Goal: Information Seeking & Learning: Learn about a topic

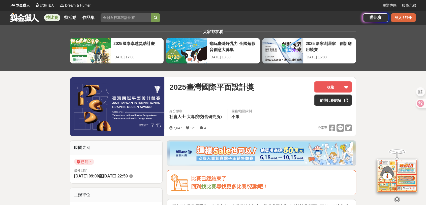
click at [407, 19] on div "登入 / 註冊" at bounding box center [403, 17] width 25 height 9
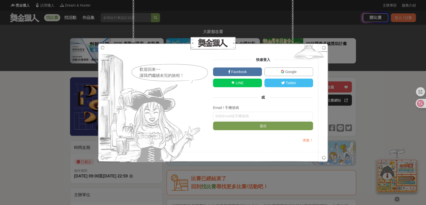
click at [285, 71] on span "Google" at bounding box center [291, 72] width 12 height 4
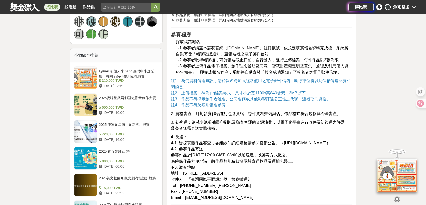
scroll to position [392, 0]
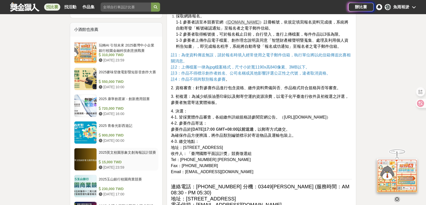
click at [141, 150] on div "2025英文校園形象文創海報設計競賽" at bounding box center [128, 155] width 58 height 10
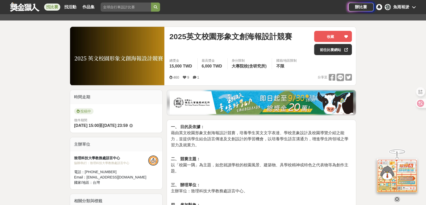
scroll to position [34, 0]
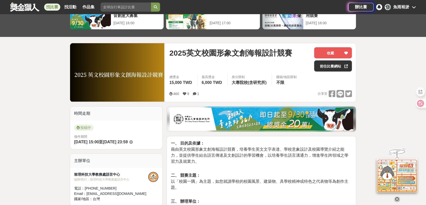
scroll to position [36, 0]
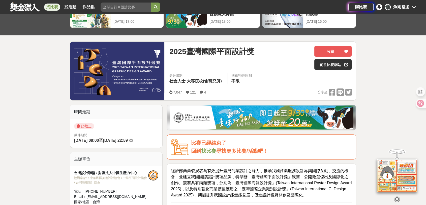
click at [26, 8] on link at bounding box center [25, 7] width 31 height 10
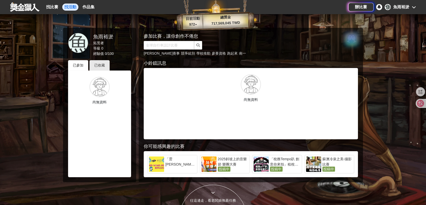
click at [73, 7] on link "找活動" at bounding box center [70, 7] width 16 height 7
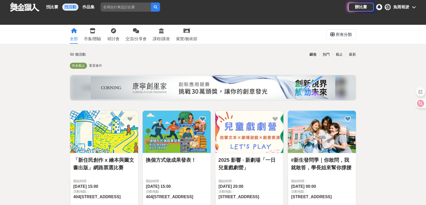
click at [124, 127] on img at bounding box center [104, 132] width 68 height 42
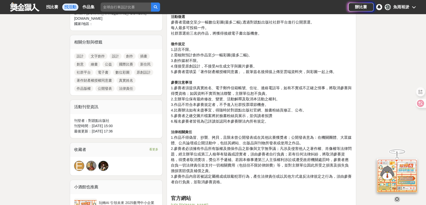
scroll to position [280, 0]
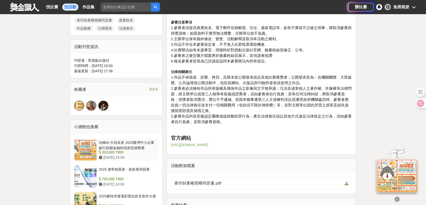
click at [133, 143] on div "玩轉AI 引領未來 2025臺灣中小企業銀行校園金融科技創意挑戰賽" at bounding box center [128, 145] width 58 height 10
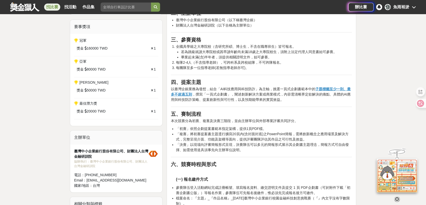
scroll to position [196, 0]
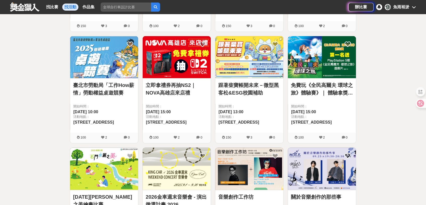
scroll to position [196, 0]
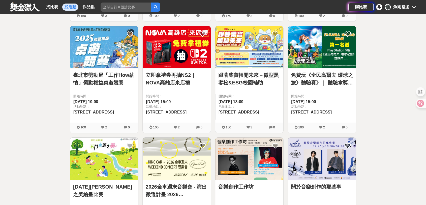
click at [112, 163] on img at bounding box center [104, 158] width 68 height 42
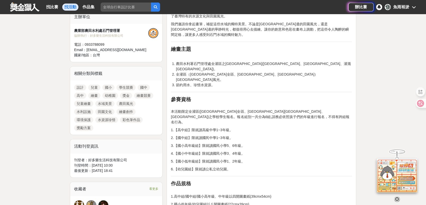
scroll to position [196, 0]
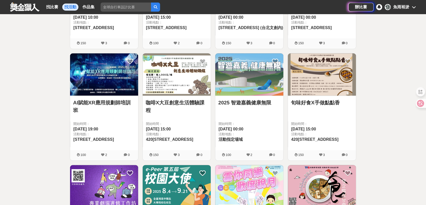
scroll to position [392, 0]
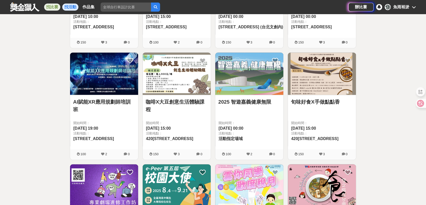
click at [51, 9] on link "找比賽" at bounding box center [52, 7] width 16 height 7
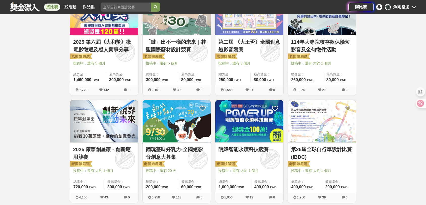
scroll to position [227, 0]
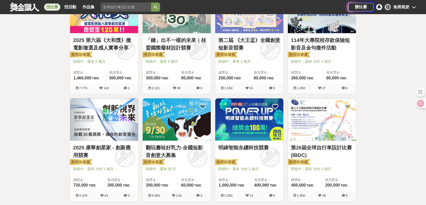
click at [181, 120] on img at bounding box center [177, 119] width 68 height 42
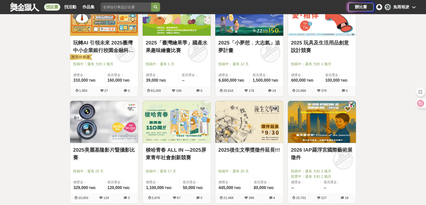
scroll to position [451, 0]
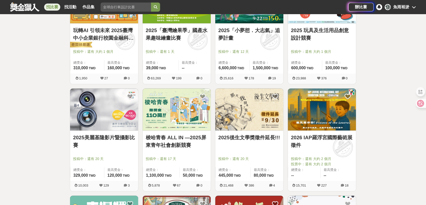
click at [327, 117] on img at bounding box center [322, 109] width 68 height 42
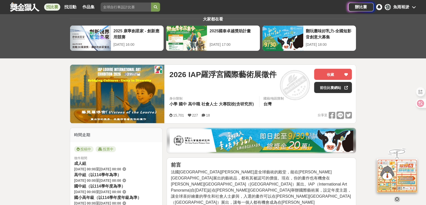
scroll to position [56, 0]
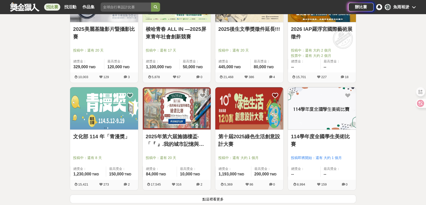
scroll to position [563, 0]
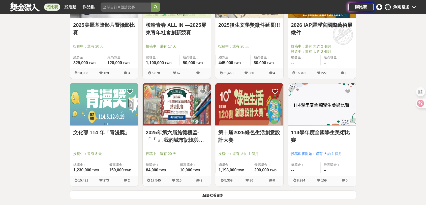
click at [106, 116] on img at bounding box center [104, 104] width 68 height 42
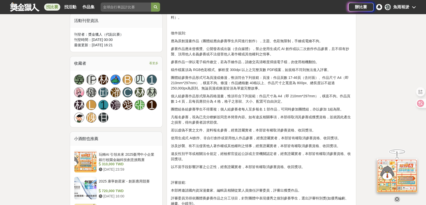
scroll to position [336, 0]
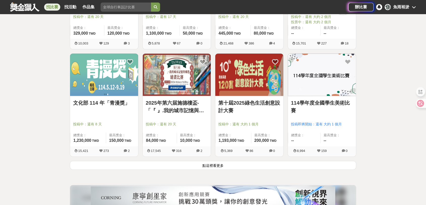
scroll to position [691, 0]
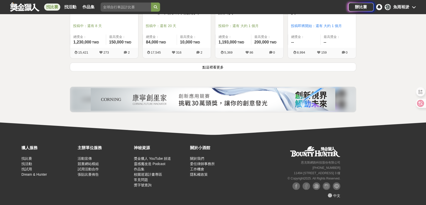
click at [223, 67] on button "點這裡看更多" at bounding box center [213, 66] width 287 height 9
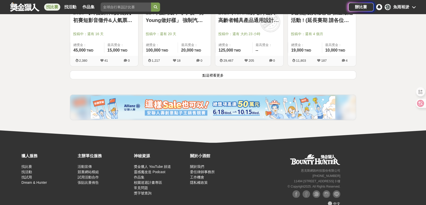
scroll to position [1333, 0]
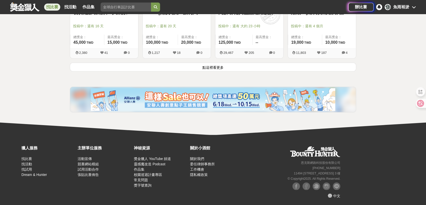
click at [33, 5] on link at bounding box center [25, 7] width 31 height 10
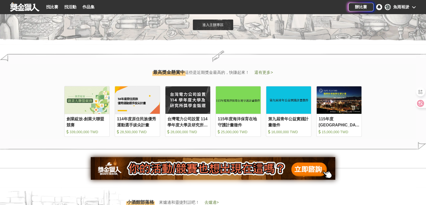
scroll to position [552, 0]
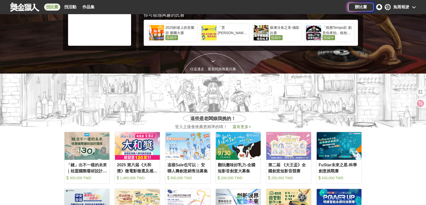
click at [46, 8] on link "找比賽" at bounding box center [52, 7] width 16 height 7
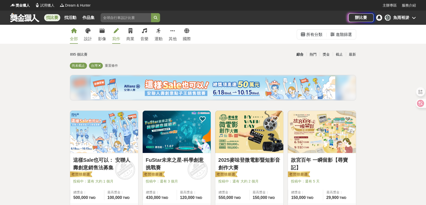
click at [118, 31] on icon at bounding box center [116, 30] width 5 height 5
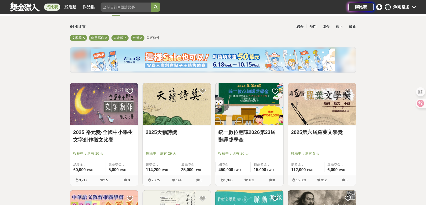
scroll to position [28, 0]
click at [258, 107] on img at bounding box center [249, 104] width 68 height 42
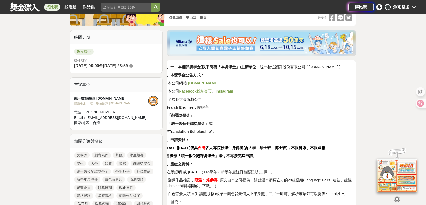
scroll to position [112, 0]
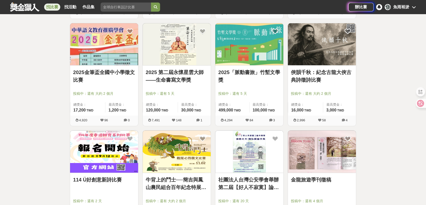
scroll to position [196, 0]
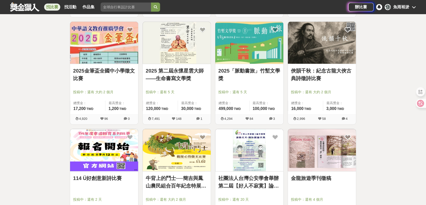
click at [104, 146] on img at bounding box center [104, 150] width 68 height 42
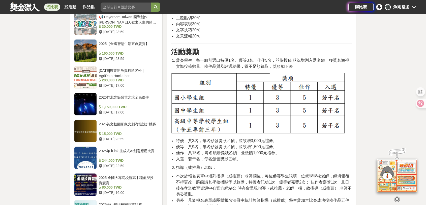
scroll to position [533, 0]
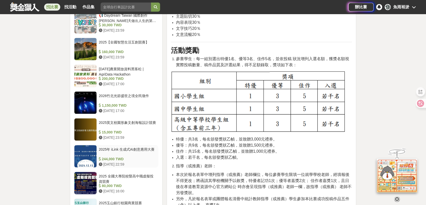
click at [149, 147] on div "2025年 iLink 生成式AI創意應用大賽" at bounding box center [128, 152] width 58 height 10
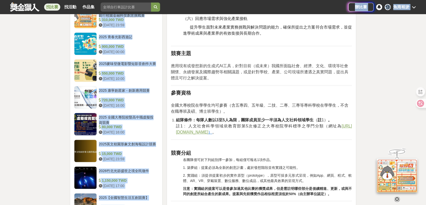
scroll to position [380, 0]
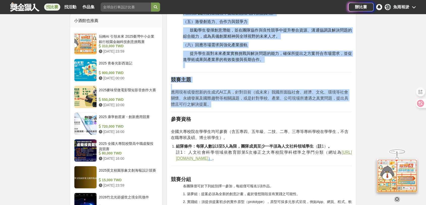
drag, startPoint x: 171, startPoint y: 66, endPoint x: 293, endPoint y: 106, distance: 129.3
copy div "l3314i62dOlorSITamet，consect（Adipiscing EL）seddoe，temporinci、utlaboreetdolo。mag…"
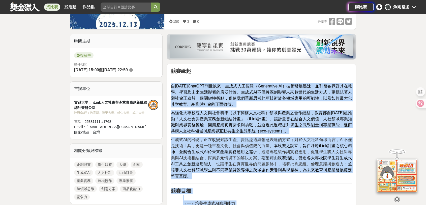
scroll to position [72, 0]
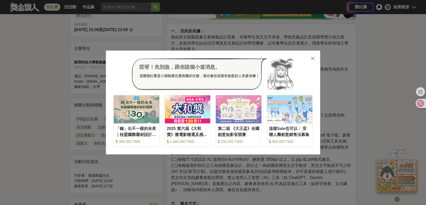
scroll to position [146, 0]
